Goal: Task Accomplishment & Management: Complete application form

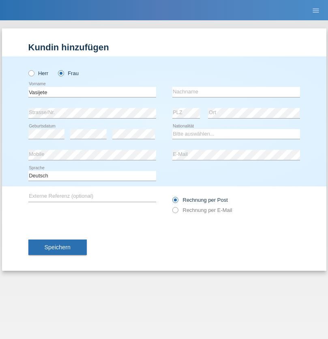
type input "Vasijete"
click at [236, 92] on input "text" at bounding box center [236, 92] width 128 height 10
type input "Ramadani"
select select "MK"
select select "C"
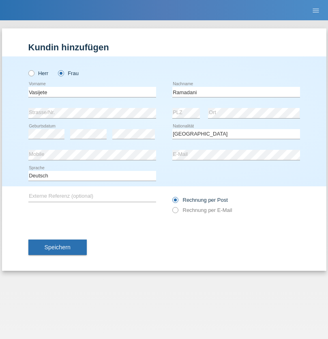
select select "22"
select select "03"
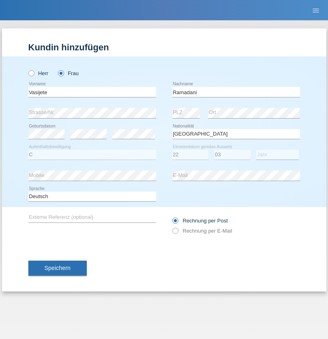
select select "1988"
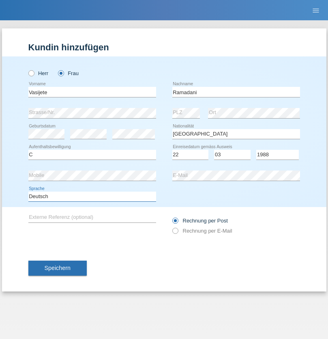
select select "en"
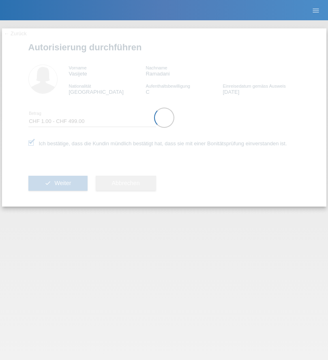
select select "1"
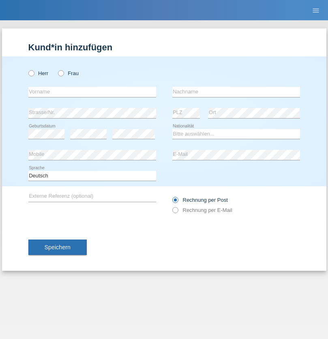
radio input "true"
click at [92, 92] on input "text" at bounding box center [92, 92] width 128 height 10
type input "Fljorim"
click at [236, 92] on input "text" at bounding box center [236, 92] width 128 height 10
type input "Ramadani"
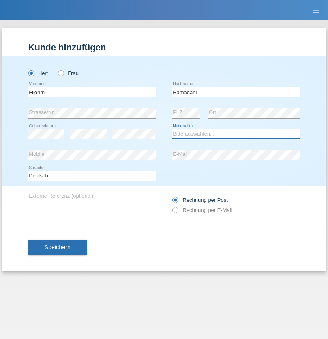
select select "MK"
select select "C"
select select "03"
select select "11"
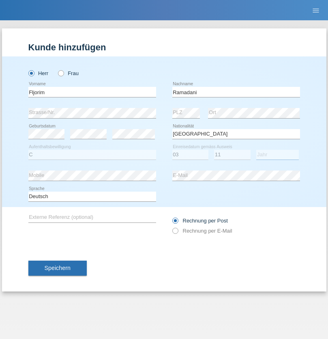
select select "2004"
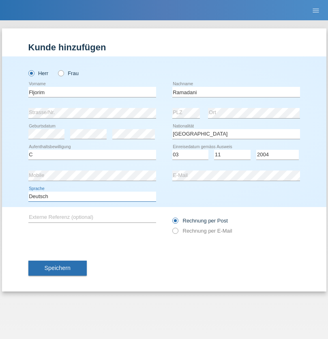
select select "en"
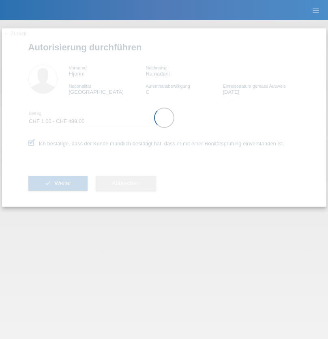
select select "1"
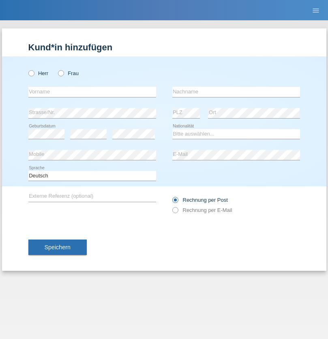
radio input "true"
click at [92, 92] on input "text" at bounding box center [92, 92] width 128 height 10
type input "kelmendi"
click at [236, 92] on input "text" at bounding box center [236, 92] width 128 height 10
type input "Edona"
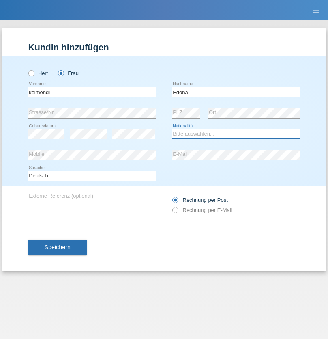
select select "XK"
select select "C"
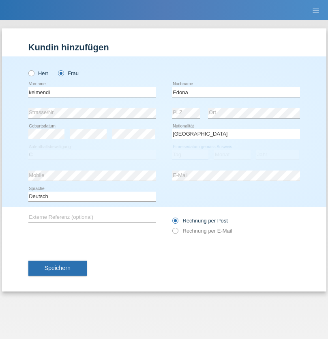
select select "23"
select select "09"
select select "2021"
